Goal: Find specific fact: Find specific fact

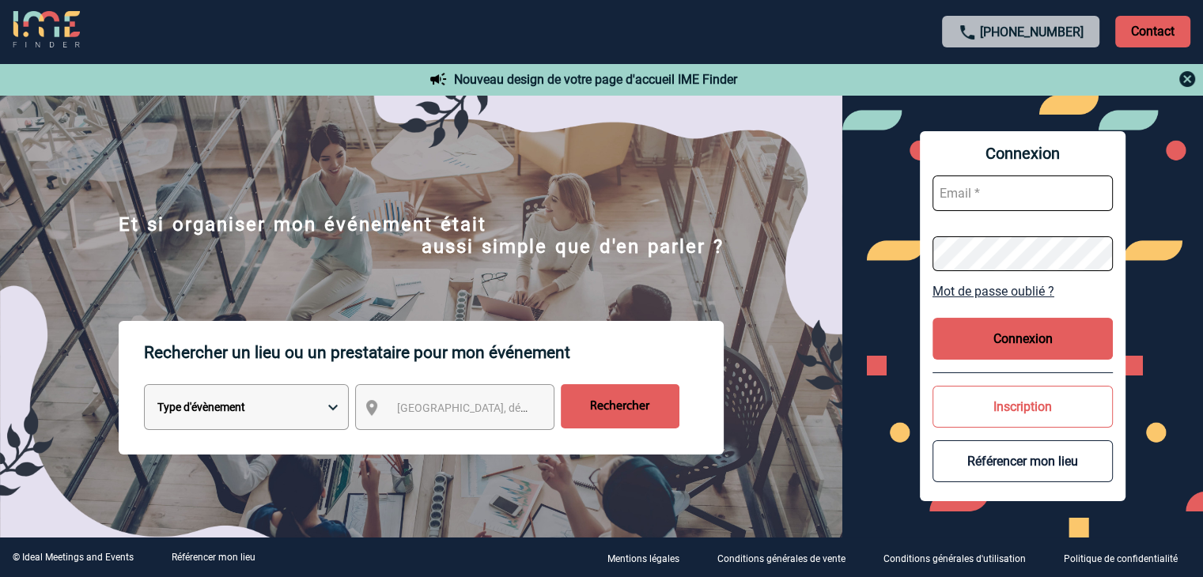
type input "mthevenin@ime-groupe.com"
click at [1013, 327] on button "Connexion" at bounding box center [1023, 339] width 180 height 42
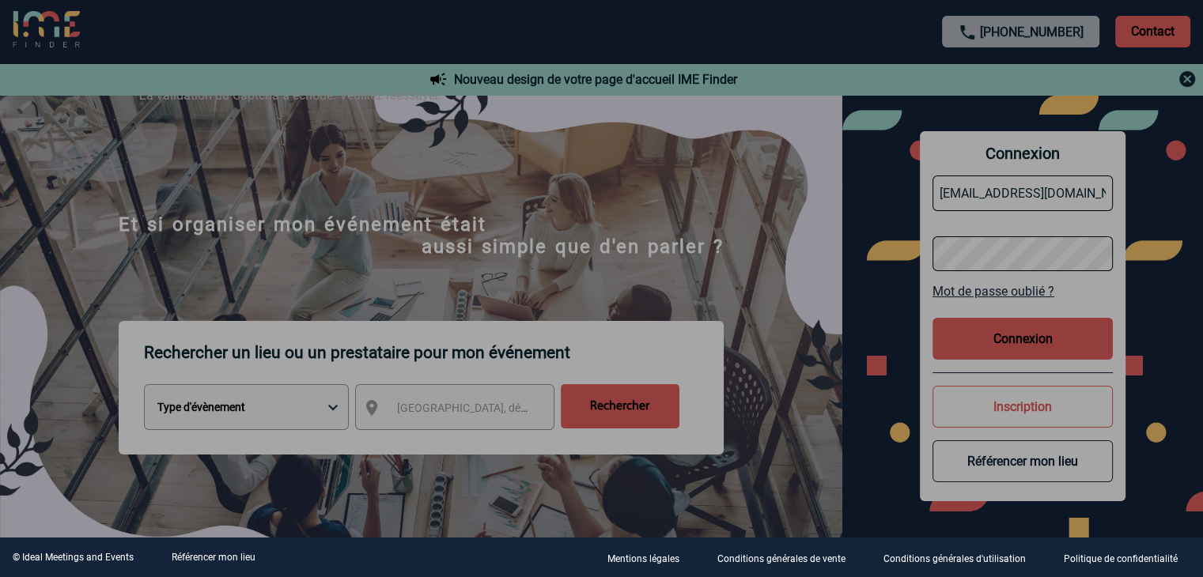
click at [1023, 343] on div at bounding box center [601, 288] width 1203 height 577
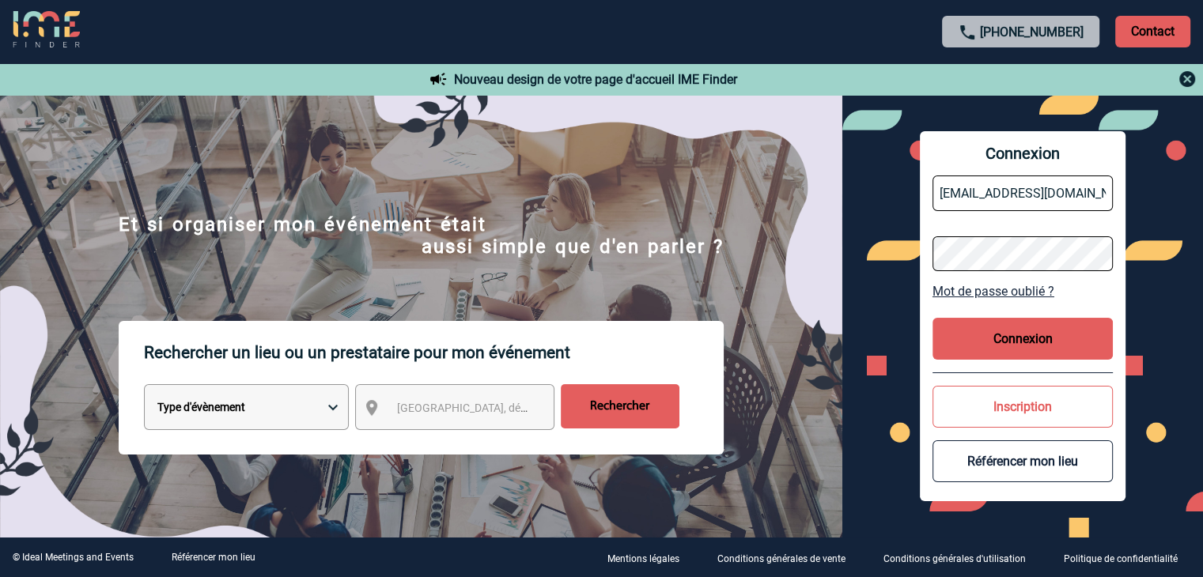
click at [1012, 333] on button "Connexion" at bounding box center [1023, 339] width 180 height 42
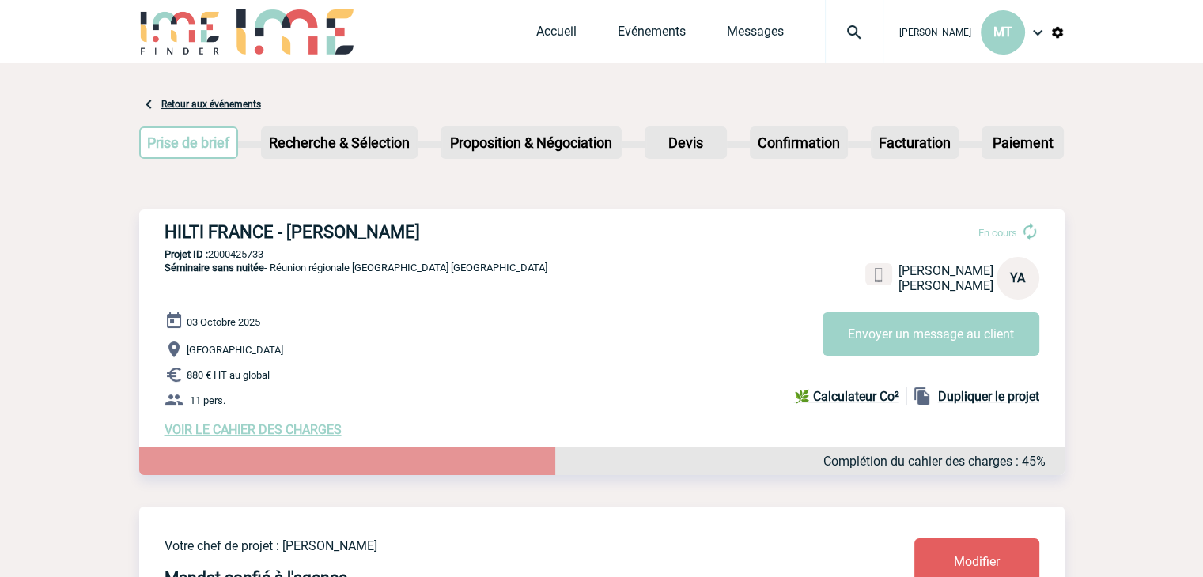
drag, startPoint x: 130, startPoint y: 202, endPoint x: 120, endPoint y: 199, distance: 9.8
drag, startPoint x: 142, startPoint y: 86, endPoint x: 128, endPoint y: 87, distance: 13.5
drag, startPoint x: 131, startPoint y: 124, endPoint x: 118, endPoint y: 133, distance: 15.4
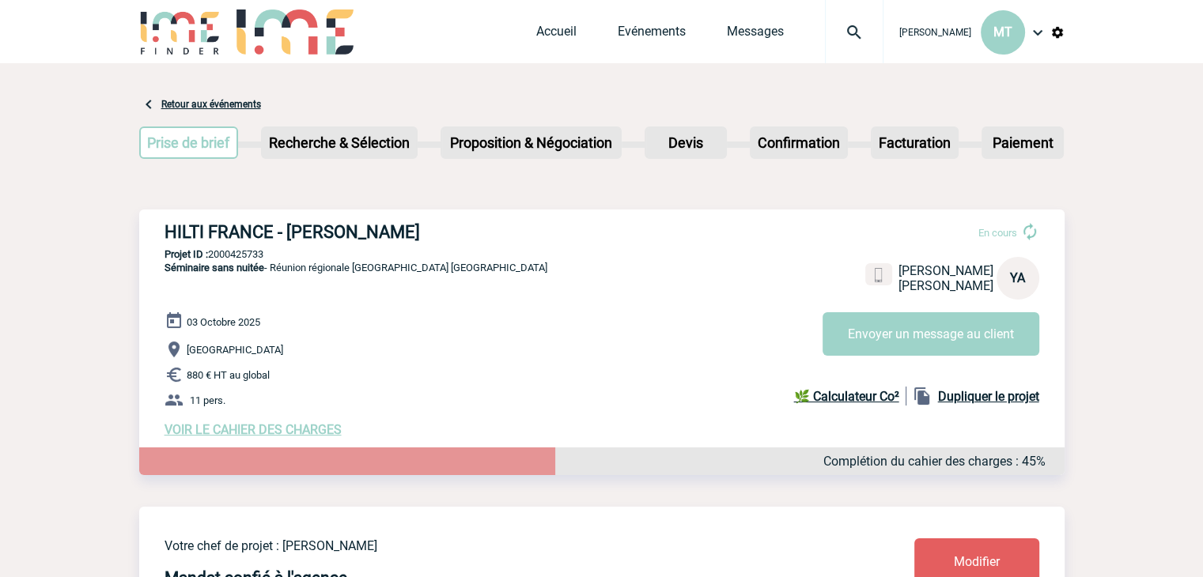
drag, startPoint x: 136, startPoint y: 80, endPoint x: 122, endPoint y: 89, distance: 17.1
drag, startPoint x: 161, startPoint y: 222, endPoint x: 373, endPoint y: 222, distance: 211.2
click at [373, 222] on div "HILTI FRANCE - [PERSON_NAME] En cours [PERSON_NAME] HILTI FRANCE YA Envoyer un …" at bounding box center [601, 330] width 925 height 240
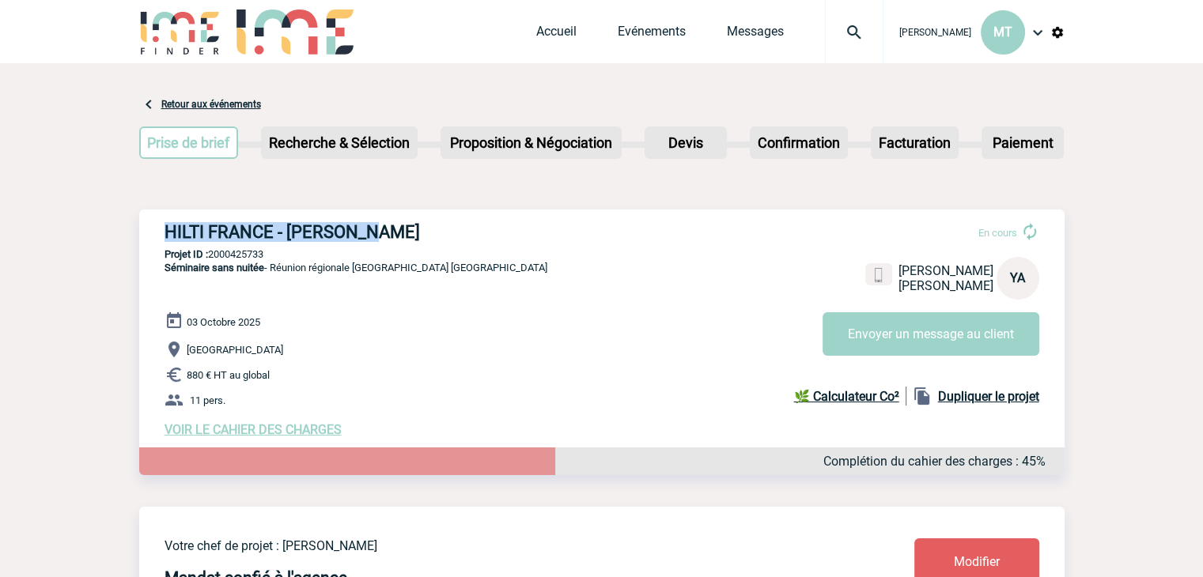
copy h3 "HILTI FRANCE - [PERSON_NAME]"
click at [278, 262] on div "HILTI FRANCE - [PERSON_NAME] En cours [PERSON_NAME] HILTI FRANCE YA Envoyer un …" at bounding box center [601, 330] width 925 height 240
drag, startPoint x: 274, startPoint y: 255, endPoint x: 210, endPoint y: 256, distance: 63.3
click at [210, 256] on p "Projet ID : 2000425733" at bounding box center [601, 254] width 925 height 12
copy p "2000425733"
